Goal: Task Accomplishment & Management: Manage account settings

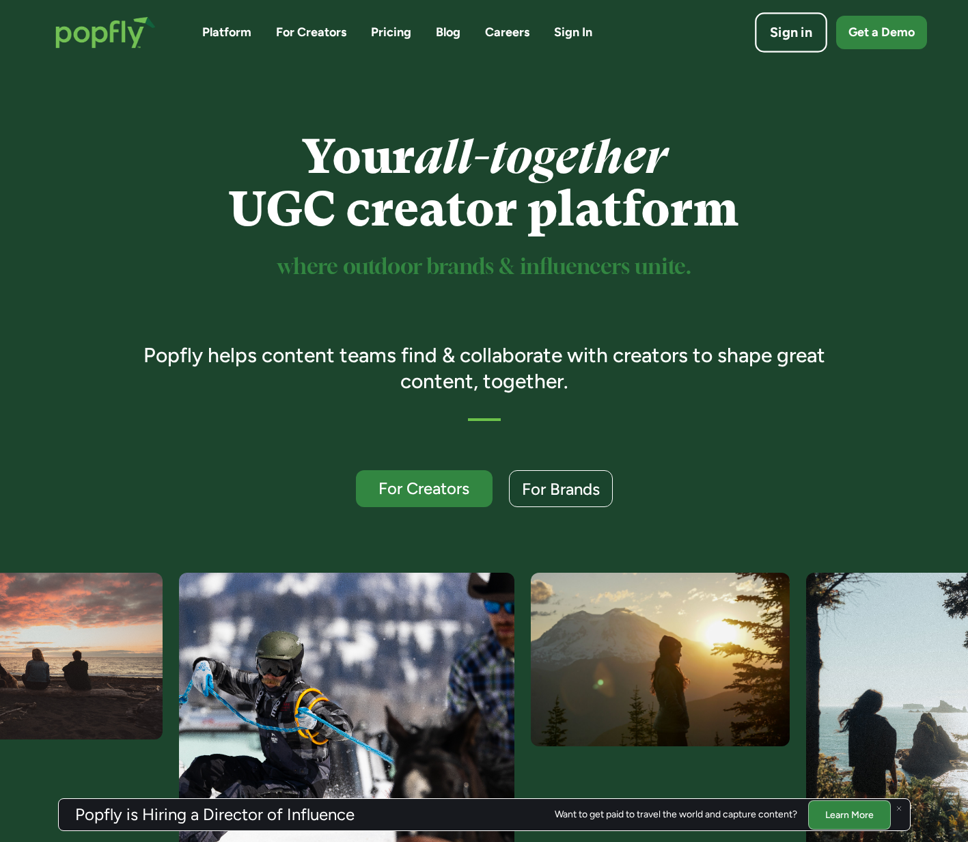
click at [791, 26] on div "Sign in" at bounding box center [791, 32] width 42 height 19
click at [808, 44] on link "Sign in" at bounding box center [791, 32] width 72 height 40
